Goal: Information Seeking & Learning: Learn about a topic

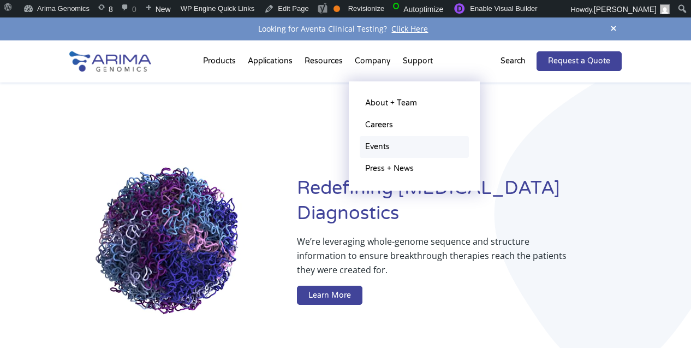
click at [375, 146] on link "Events" at bounding box center [414, 147] width 109 height 22
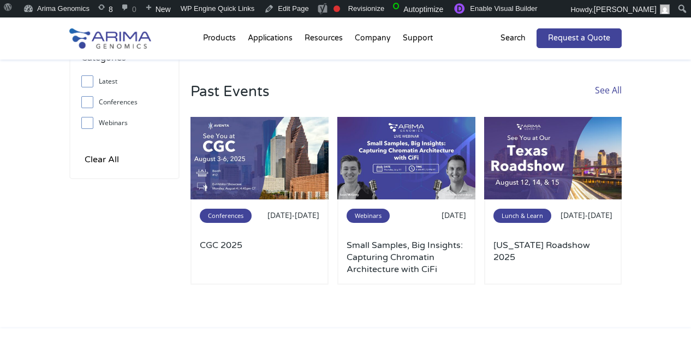
scroll to position [97, 0]
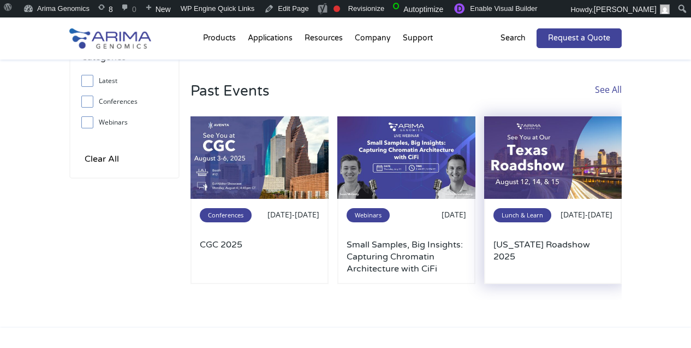
click at [509, 162] on img at bounding box center [553, 157] width 138 height 83
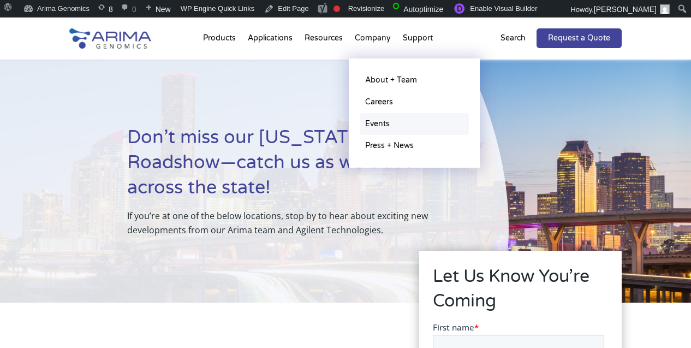
click at [378, 120] on link "Events" at bounding box center [414, 124] width 109 height 22
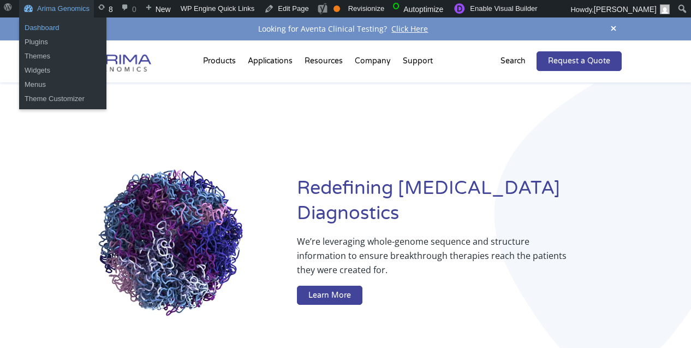
click at [61, 28] on link "Dashboard" at bounding box center [62, 28] width 87 height 14
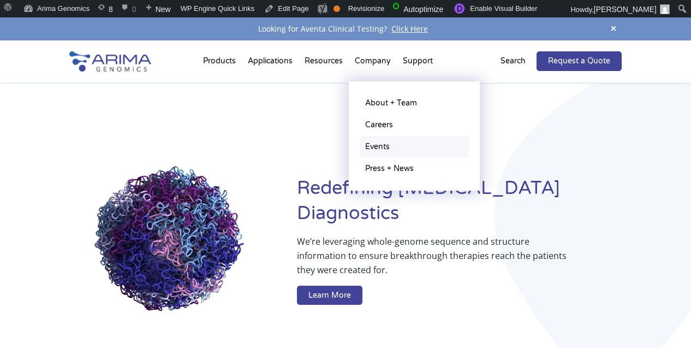
click at [388, 146] on link "Events" at bounding box center [414, 147] width 109 height 22
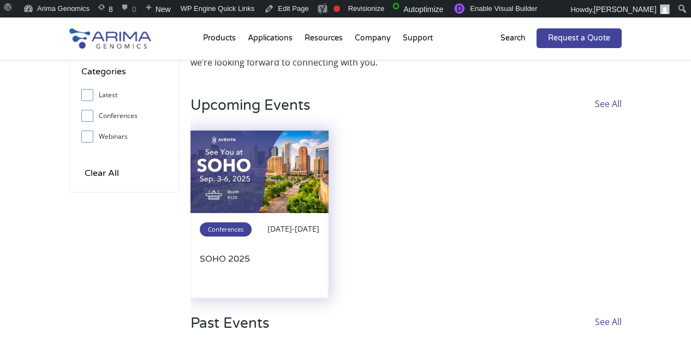
click at [283, 192] on img at bounding box center [260, 171] width 138 height 83
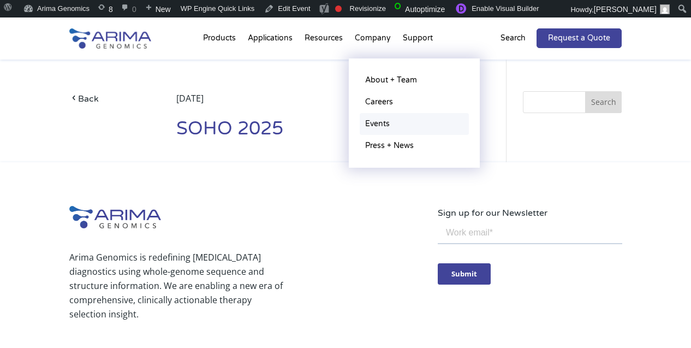
click at [378, 124] on link "Events" at bounding box center [414, 124] width 109 height 22
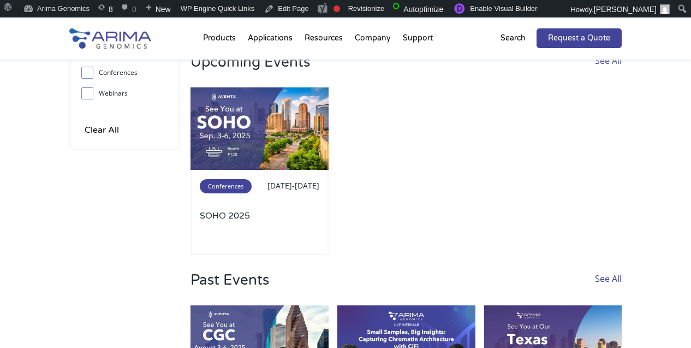
scroll to position [127, 0]
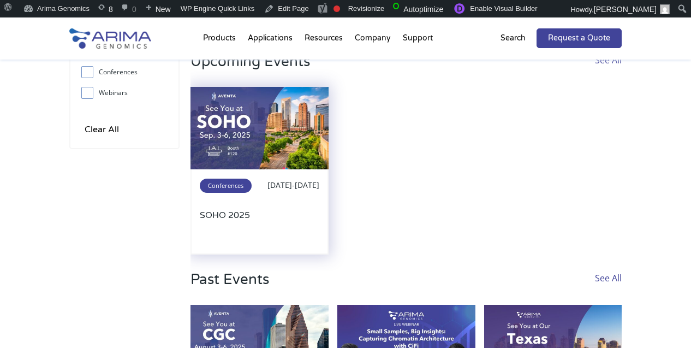
click at [289, 148] on img at bounding box center [260, 128] width 138 height 83
